Goal: Task Accomplishment & Management: Complete application form

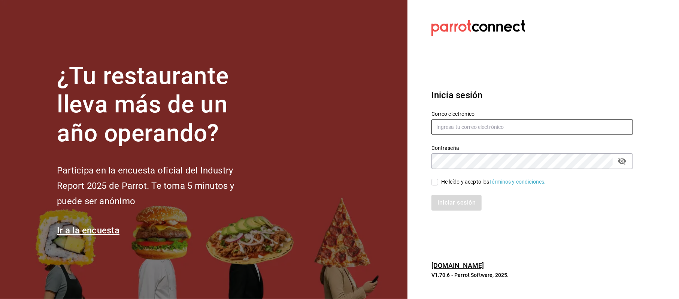
click at [493, 128] on input "text" at bounding box center [533, 127] width 202 height 16
type input "ANIMA.PV@HOTMAIL.COM"
click at [452, 178] on div "He leído y acepto los Términos y condiciones." at bounding box center [493, 182] width 105 height 8
click at [438, 179] on input "He leído y acepto los Términos y condiciones." at bounding box center [435, 182] width 7 height 7
checkbox input "true"
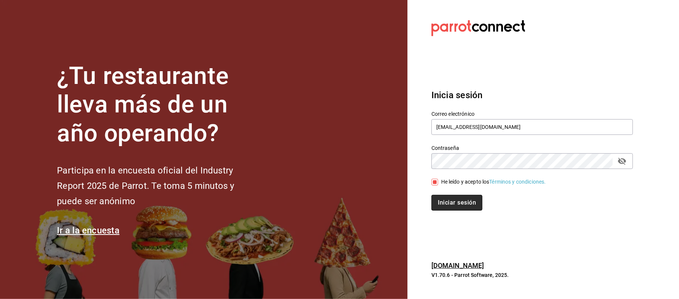
click at [456, 203] on button "Iniciar sesión" at bounding box center [457, 203] width 51 height 16
